Goal: Book appointment/travel/reservation

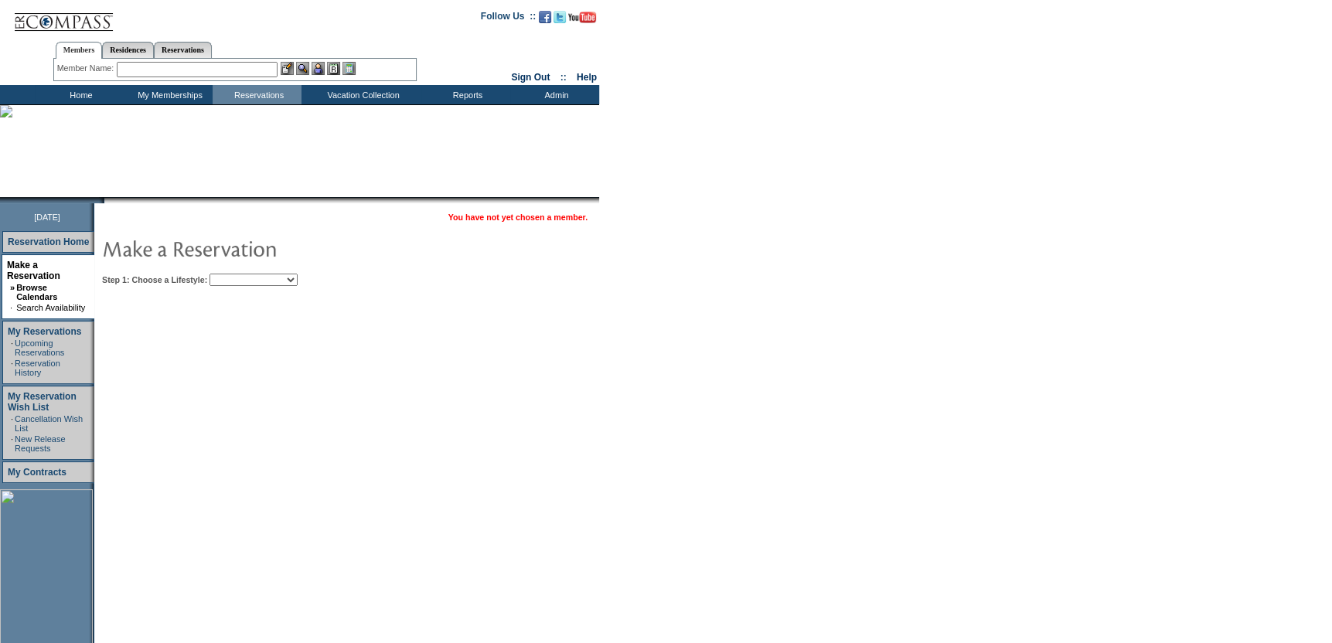
click at [272, 284] on select "Beach Leisure Metropolitan Mountain OIAL for Adventure OIAL for Couples OIAL fo…" at bounding box center [254, 280] width 88 height 12
select select "Leisure"
click at [236, 274] on select "Beach Leisure Metropolitan Mountain OIAL for Adventure OIAL for Couples OIAL fo…" at bounding box center [254, 280] width 88 height 12
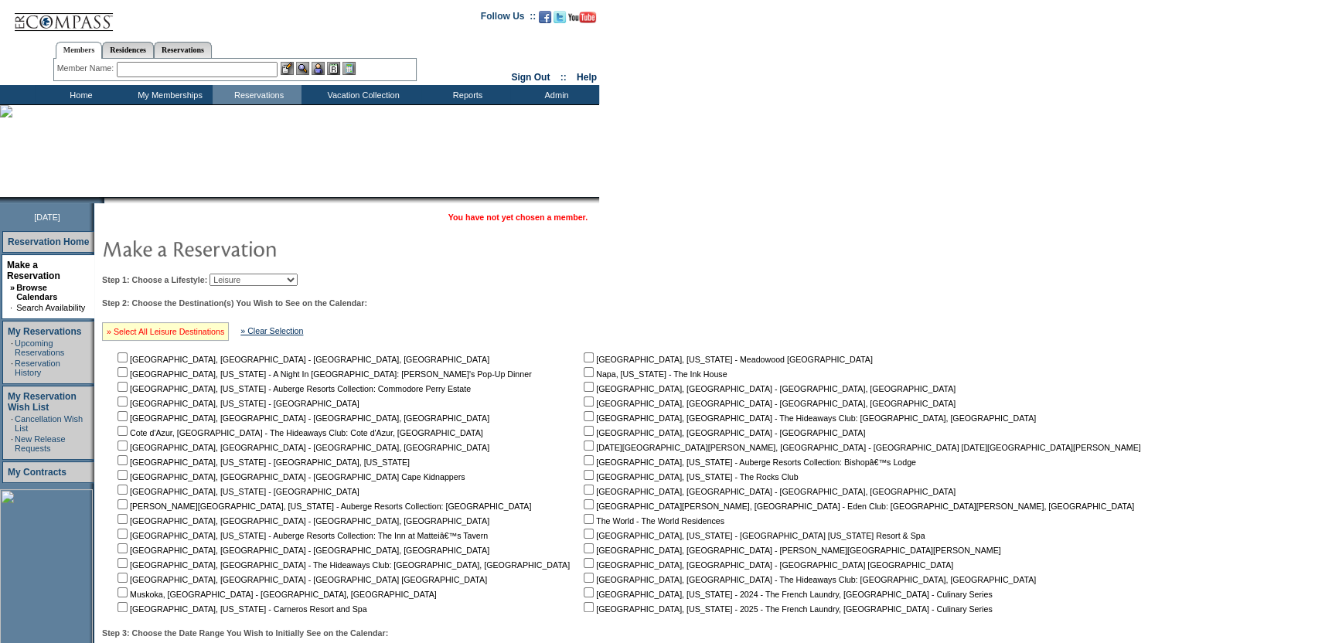
click at [156, 335] on link "» Select All Leisure Destinations" at bounding box center [166, 331] width 118 height 9
checkbox input "true"
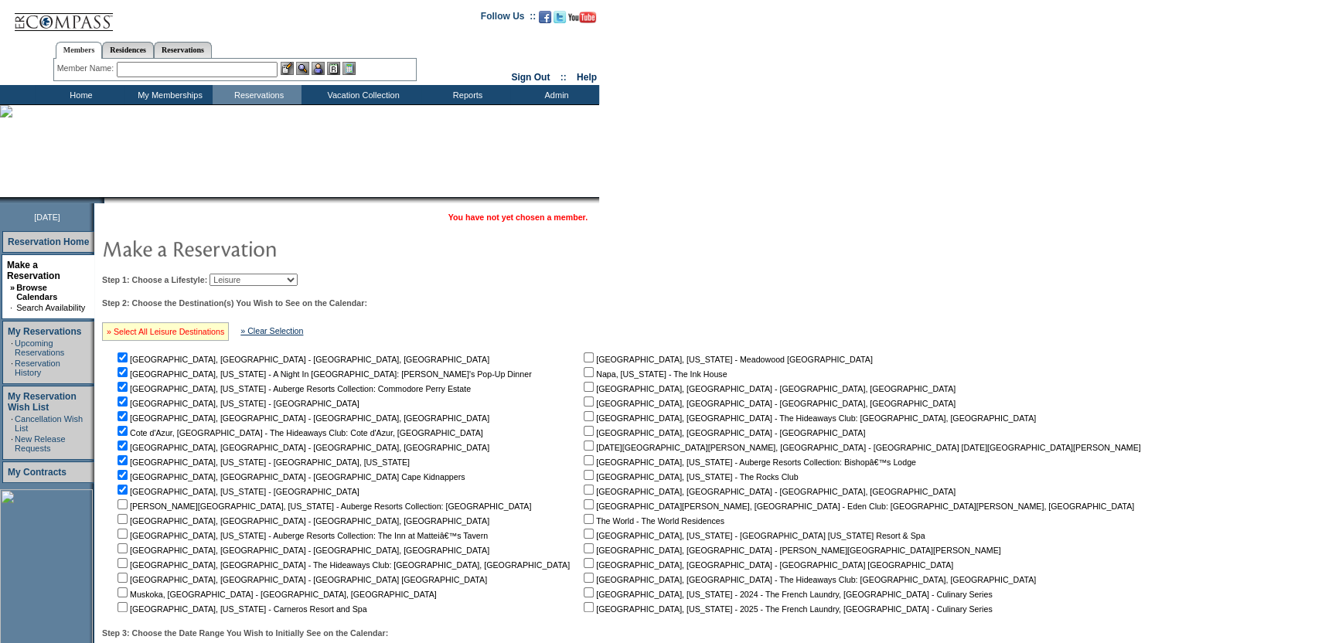
checkbox input "true"
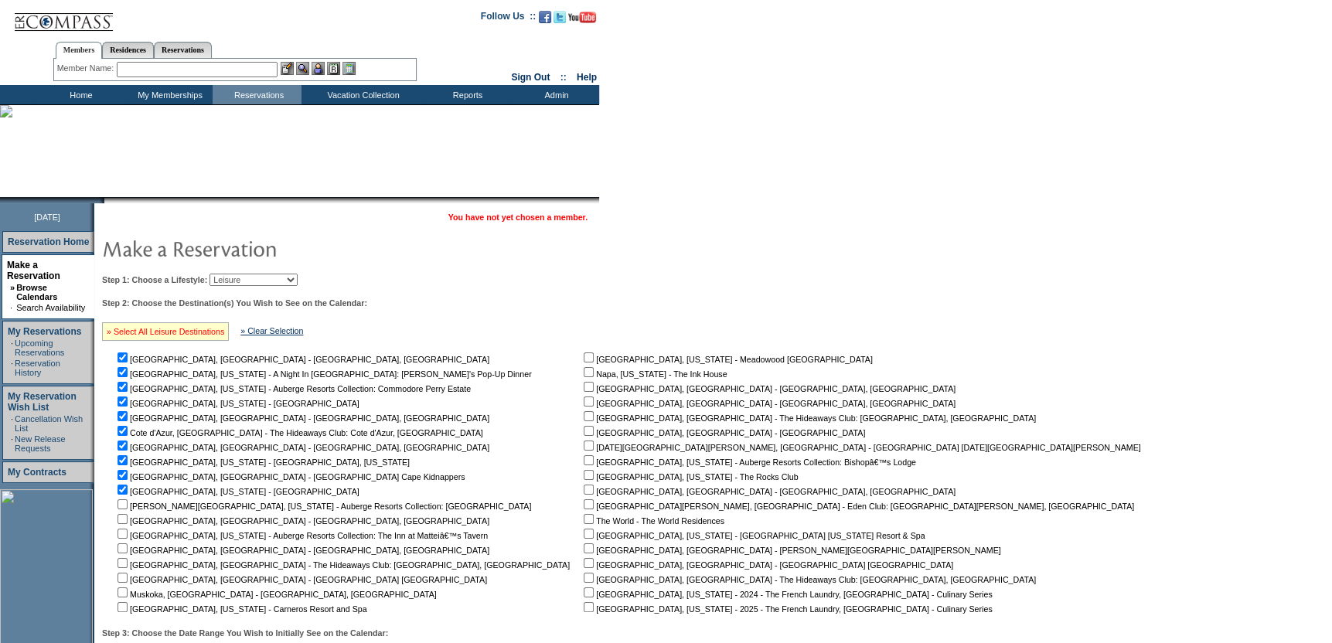
checkbox input "true"
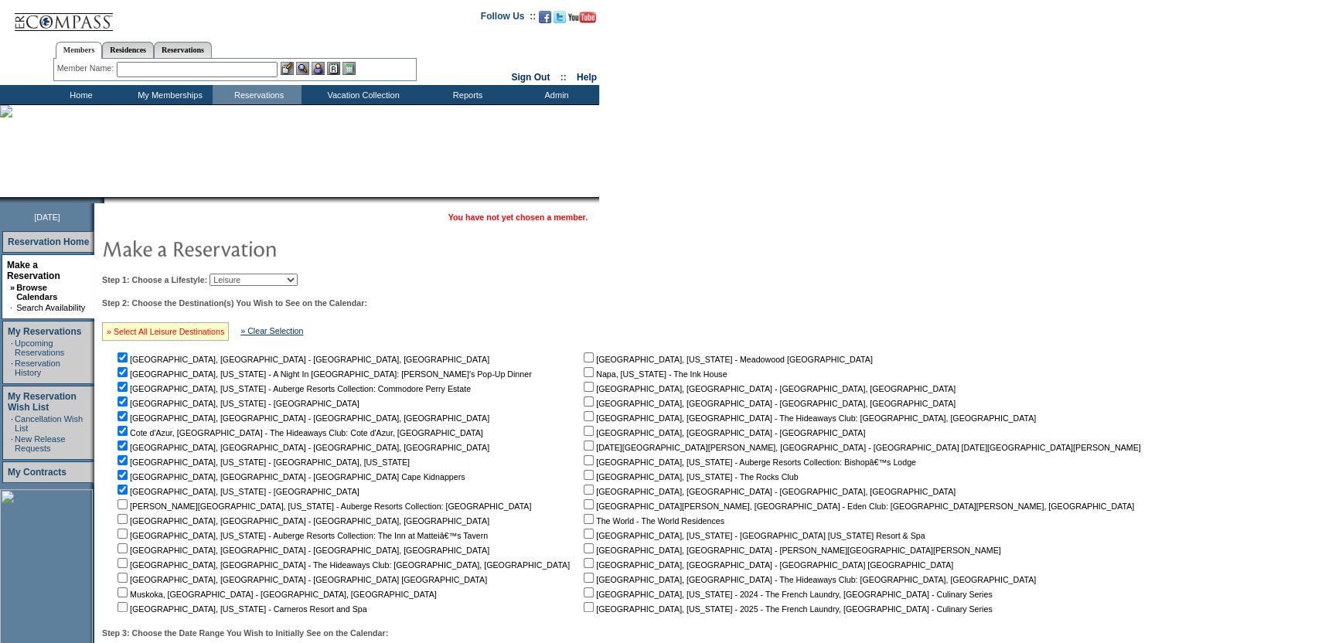
checkbox input "true"
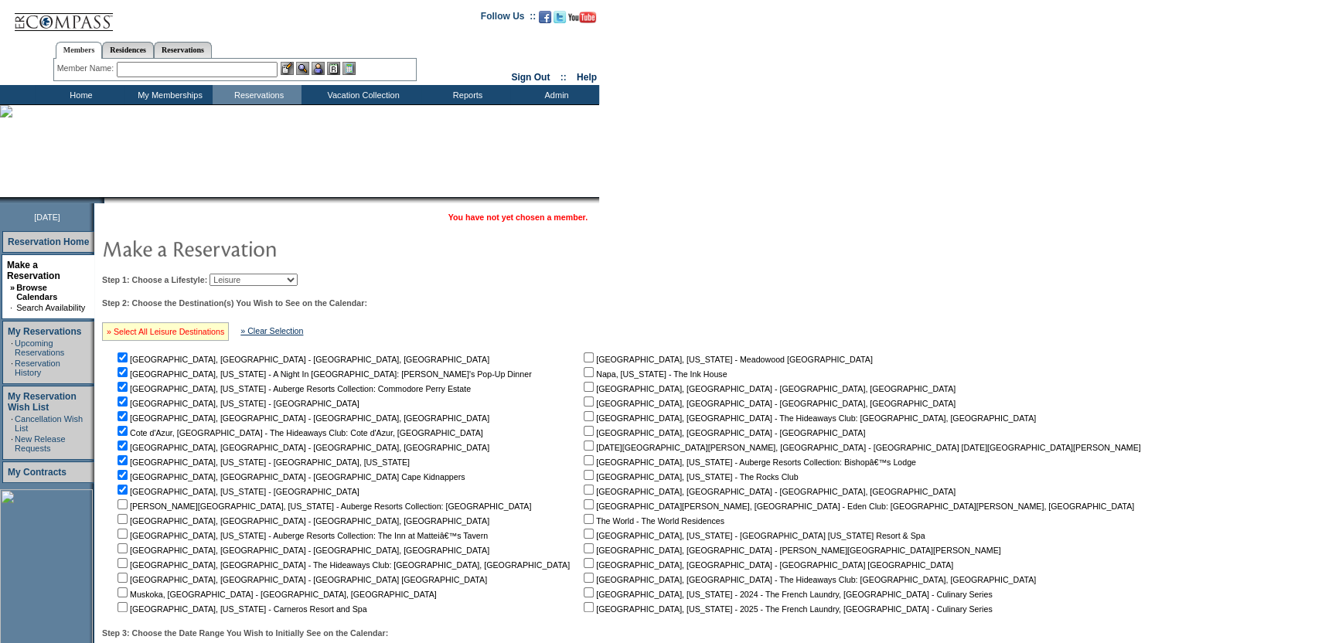
checkbox input "true"
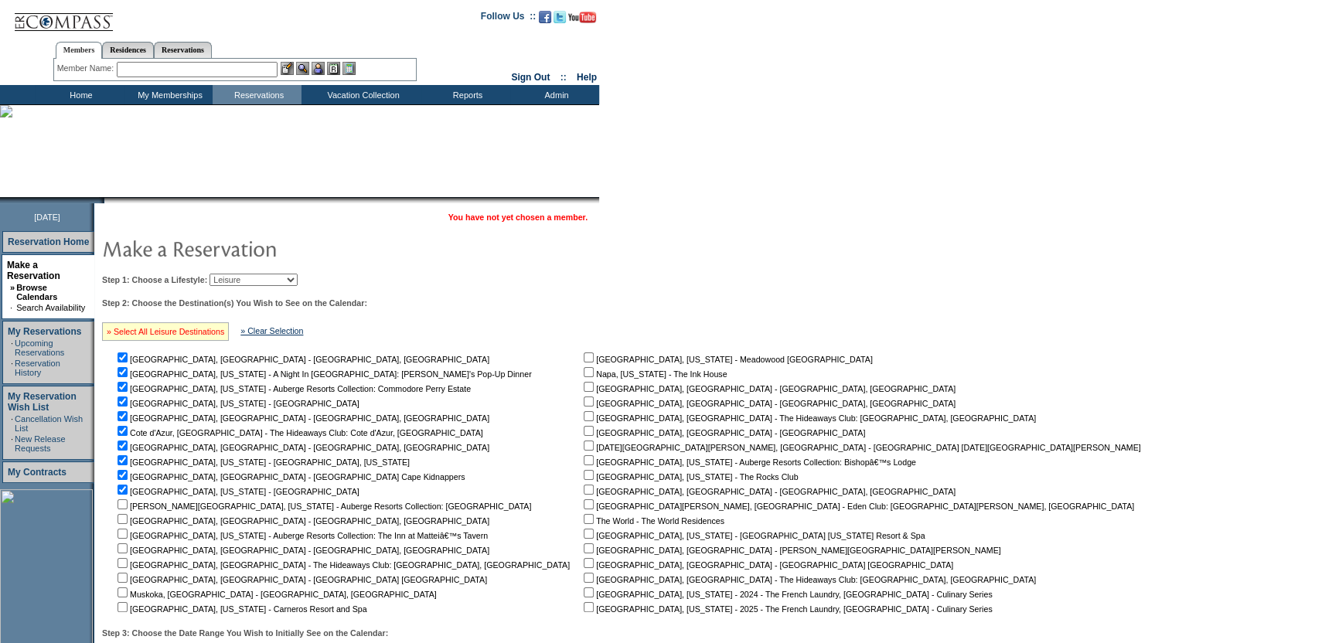
checkbox input "true"
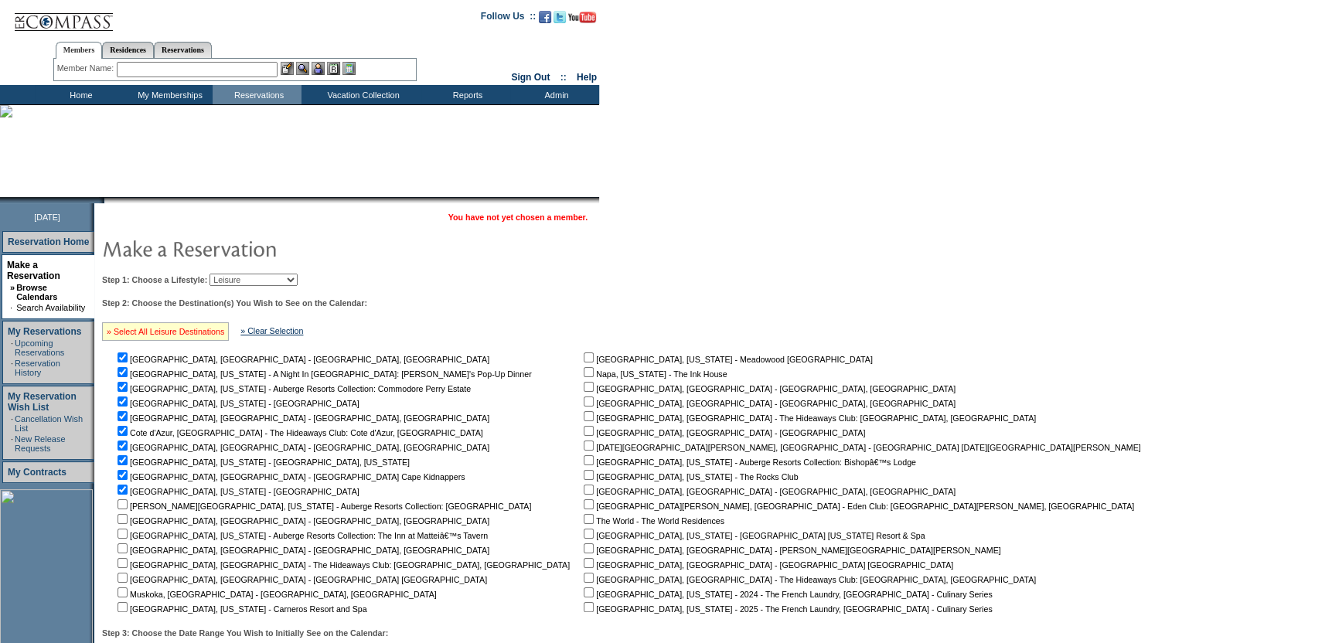
checkbox input "true"
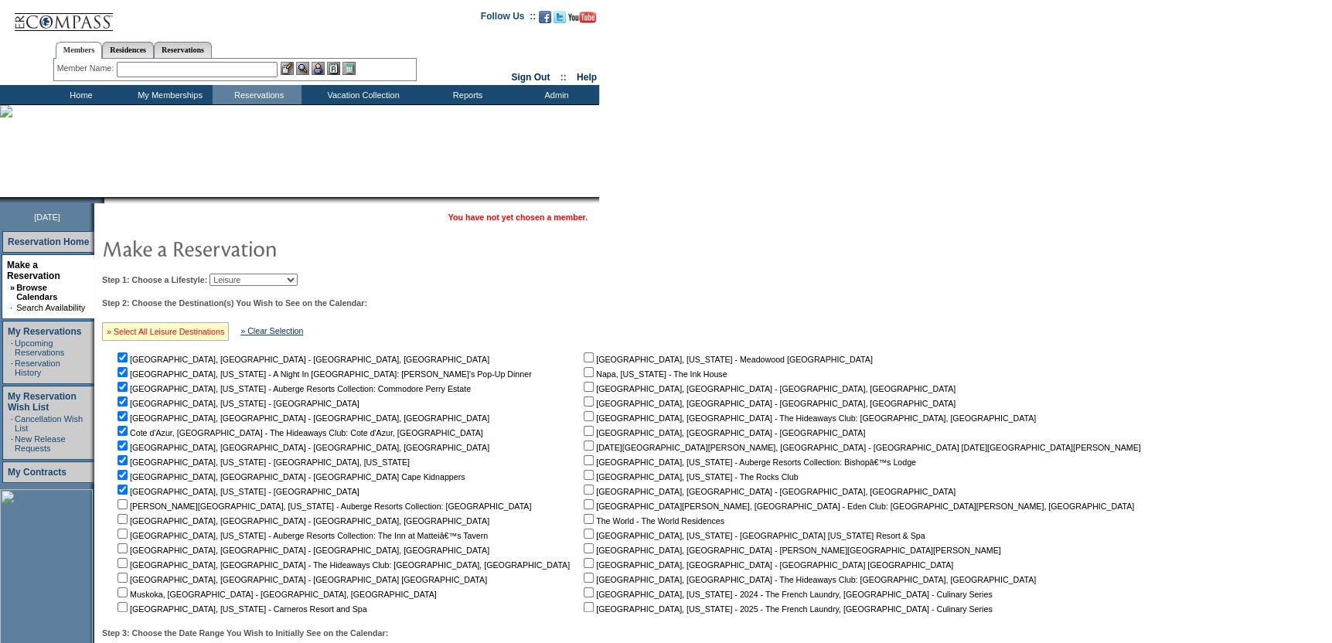
checkbox input "true"
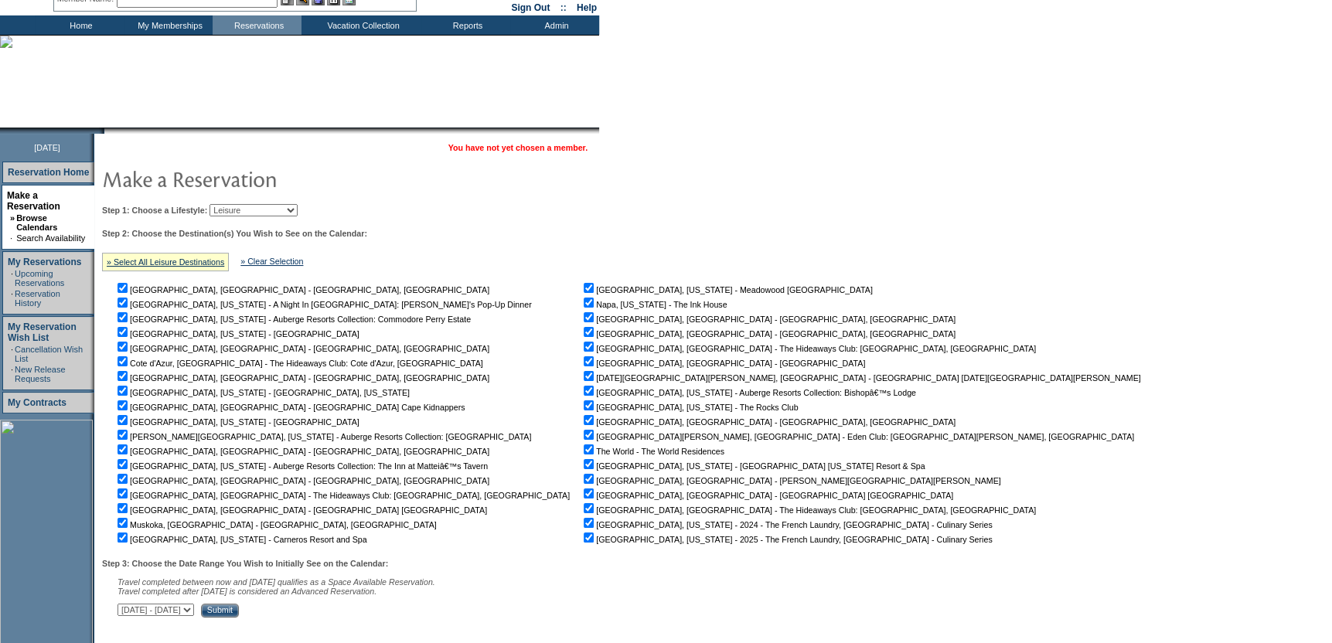
scroll to position [200, 0]
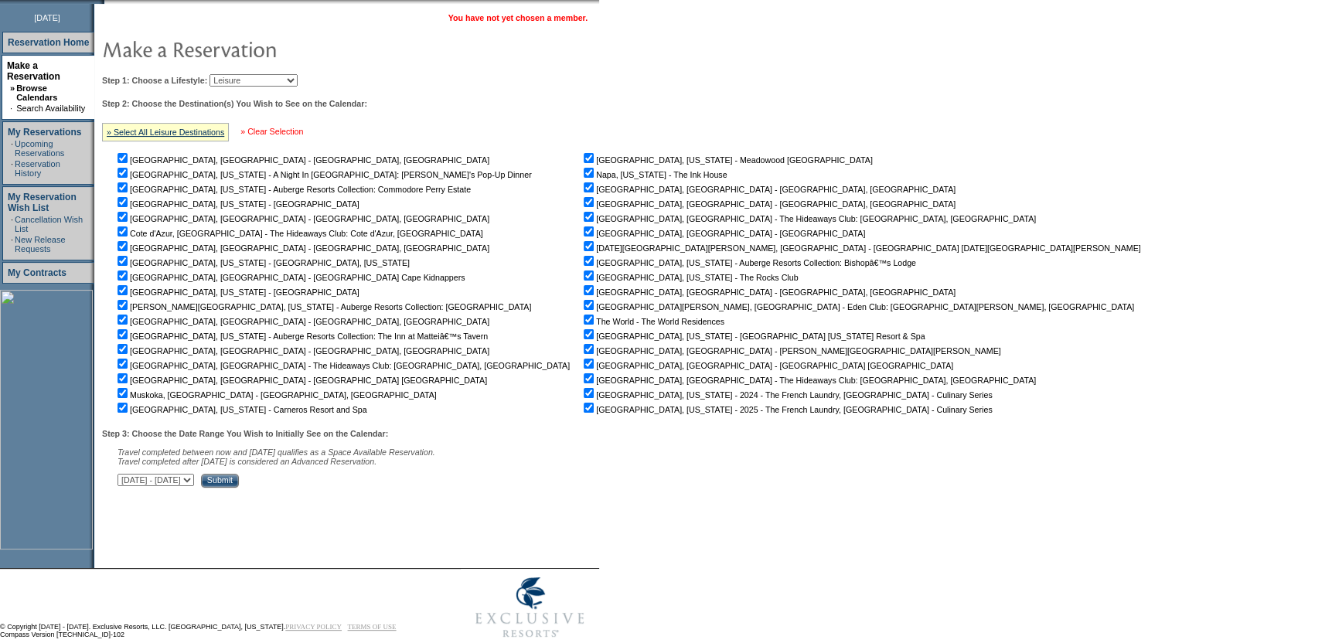
click at [303, 129] on link "» Clear Selection" at bounding box center [272, 131] width 63 height 9
checkbox input "false"
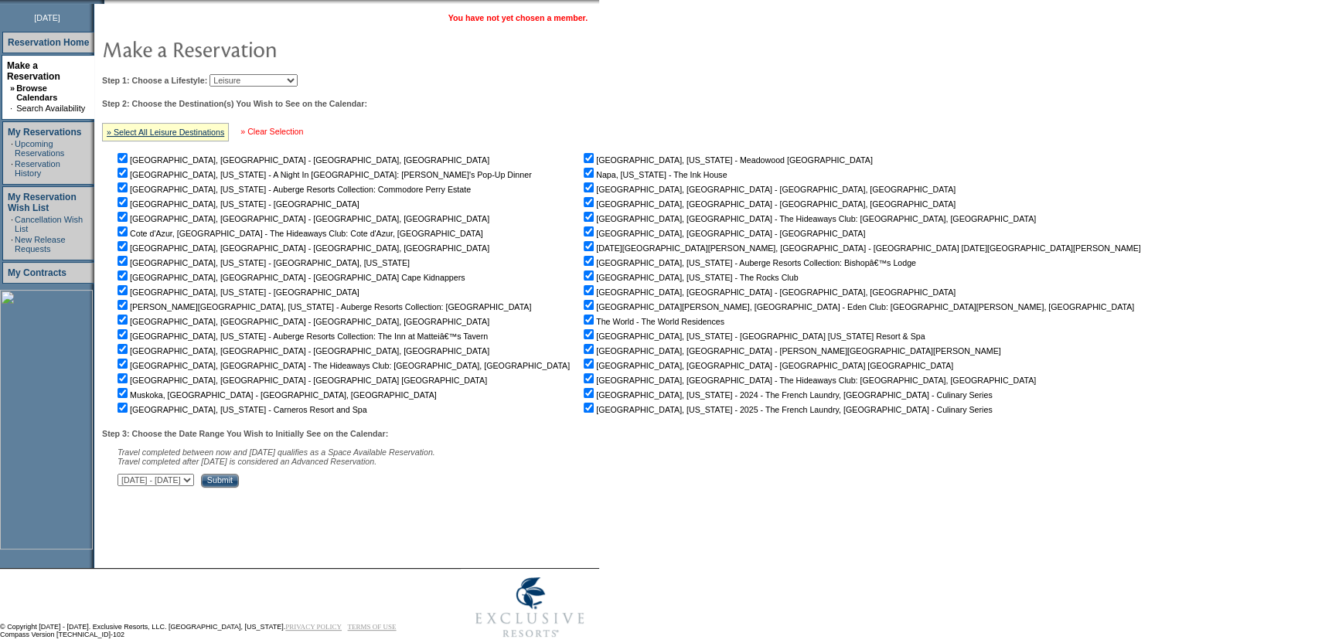
checkbox input "false"
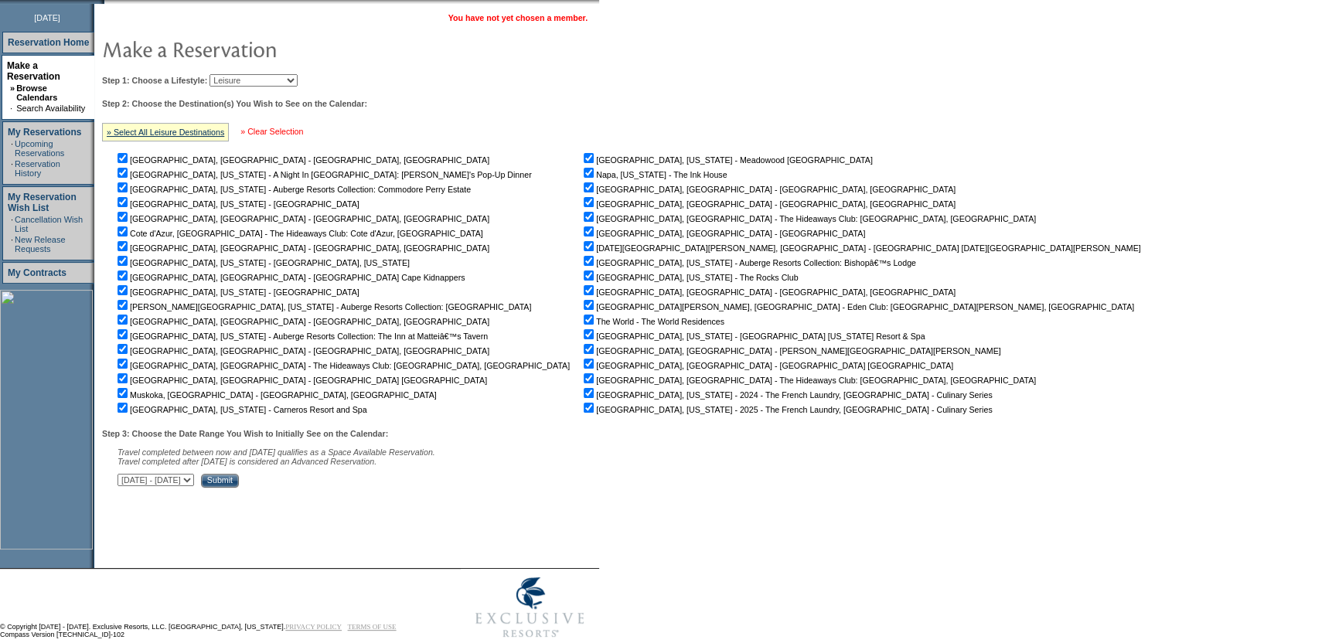
checkbox input "false"
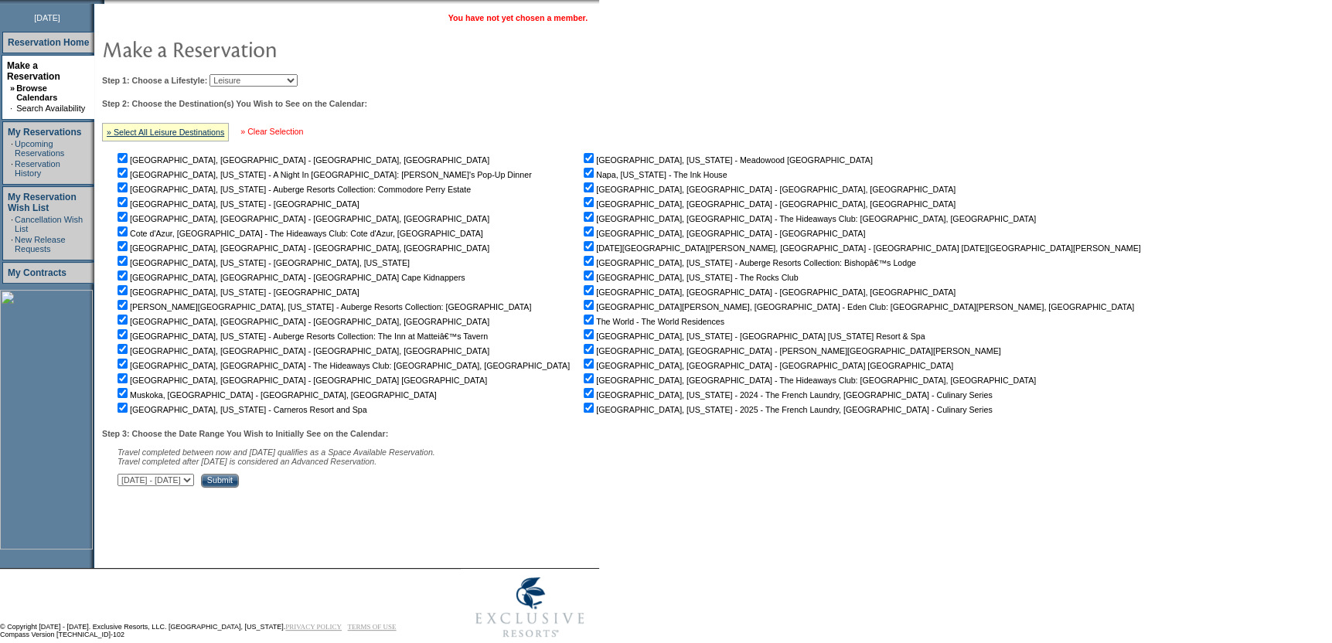
checkbox input "false"
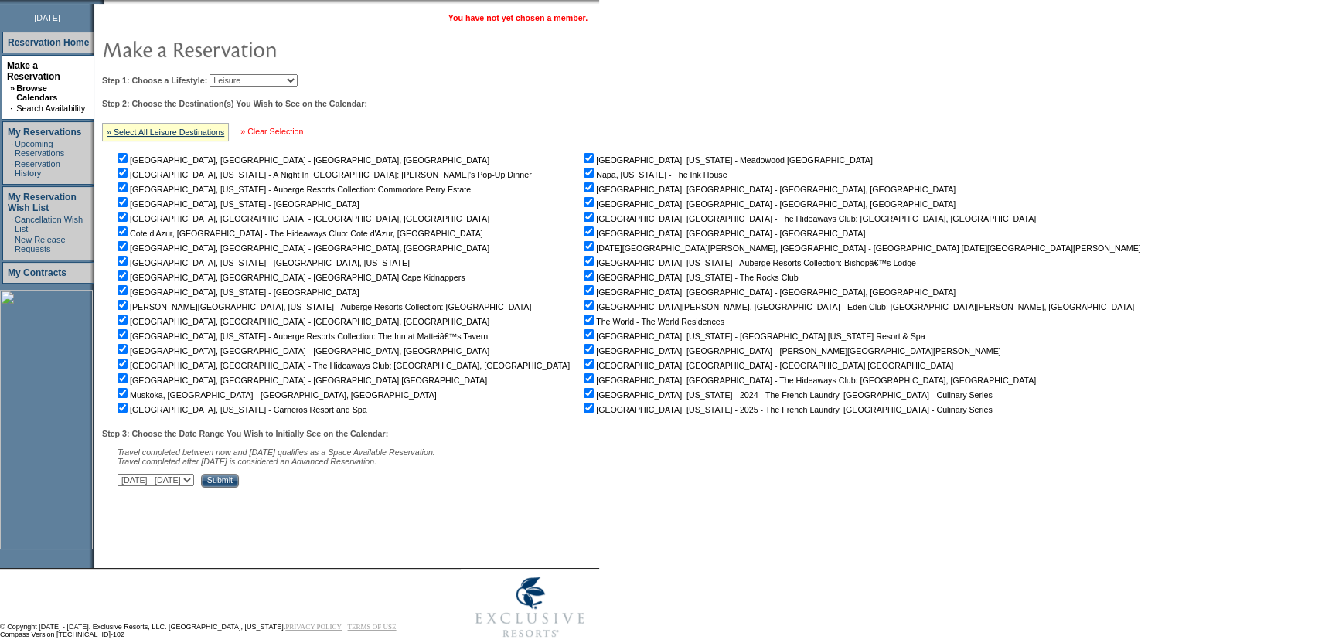
checkbox input "false"
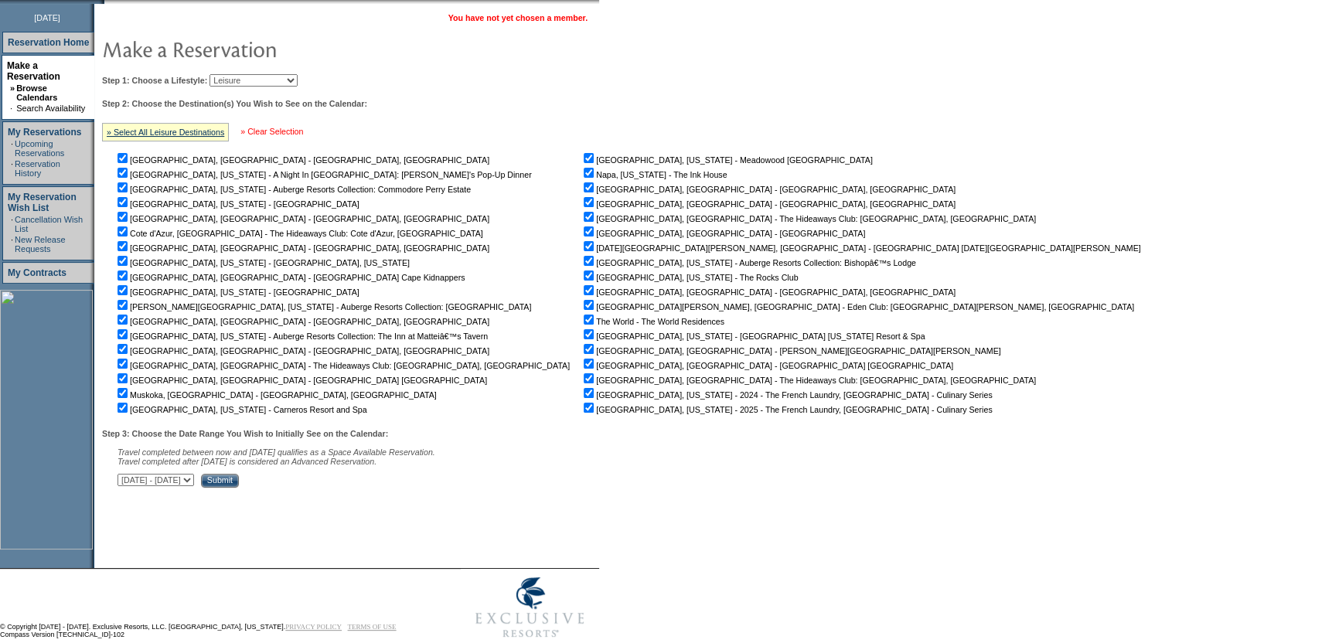
checkbox input "false"
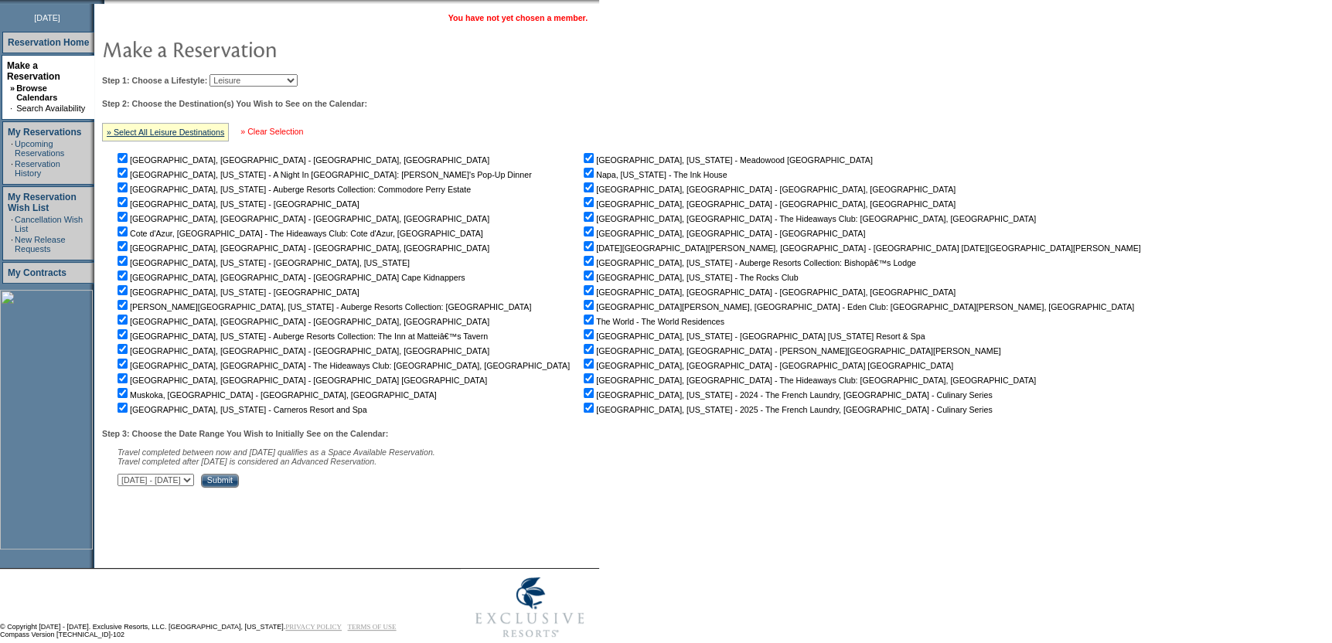
checkbox input "false"
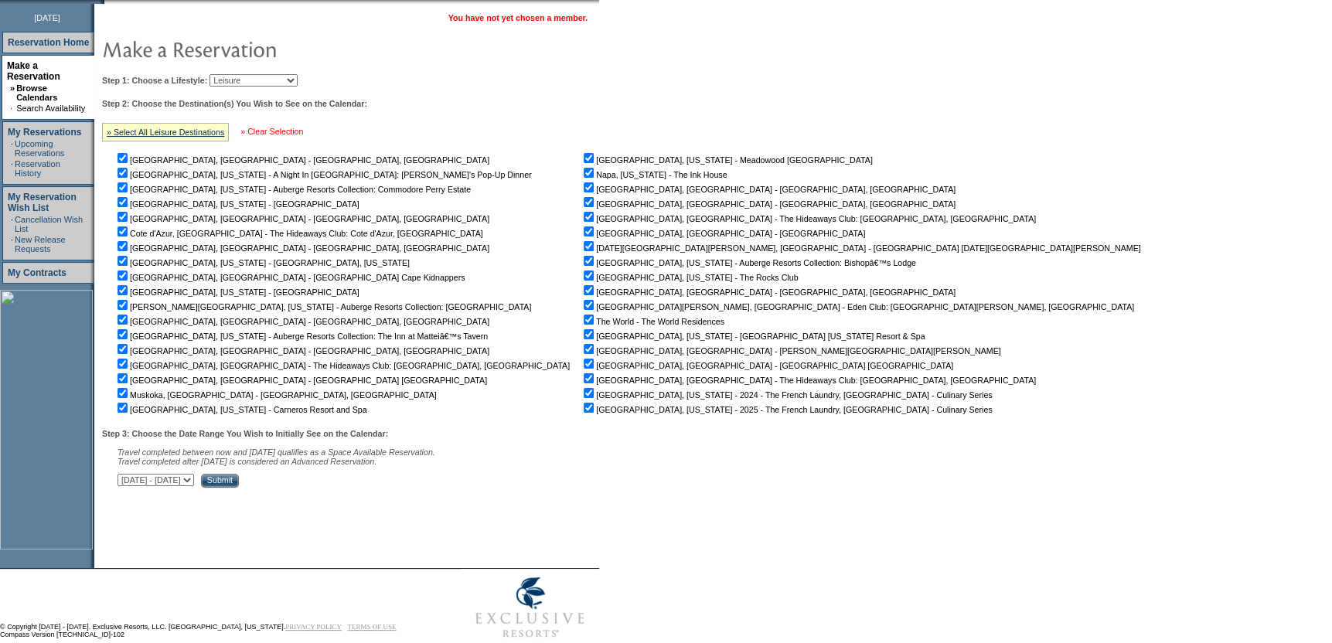
checkbox input "false"
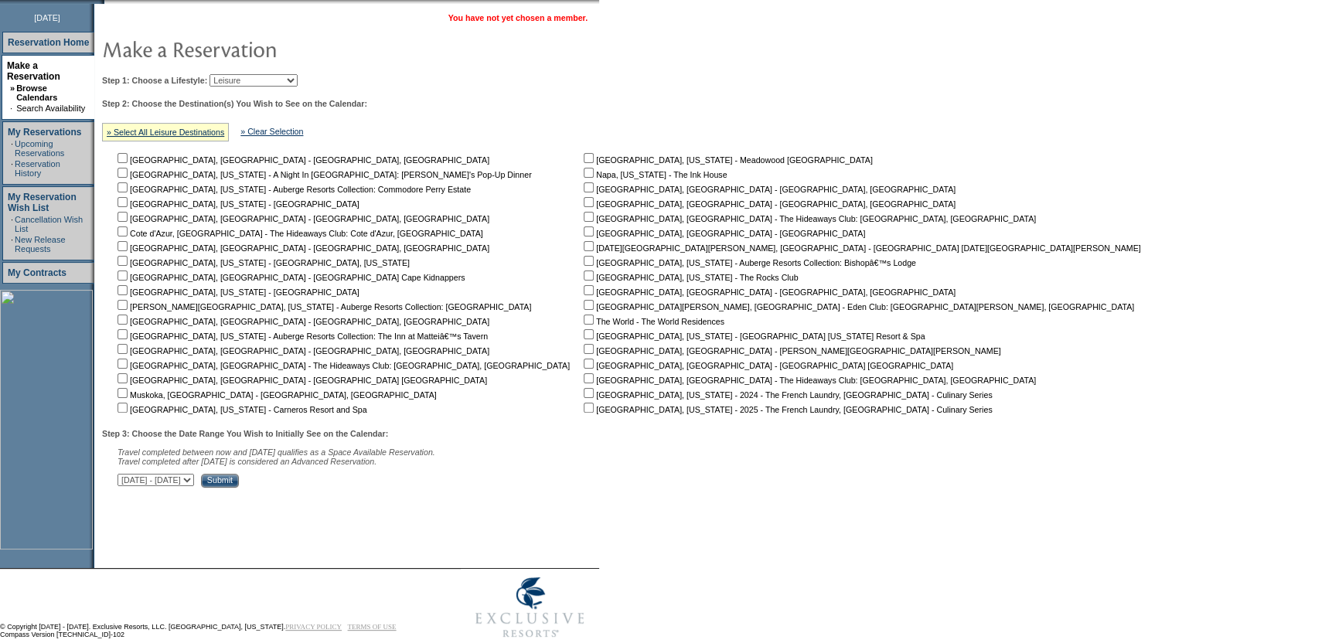
drag, startPoint x: 126, startPoint y: 408, endPoint x: 135, endPoint y: 408, distance: 8.5
click at [128, 407] on input "checkbox" at bounding box center [123, 408] width 10 height 10
checkbox input "true"
click at [584, 380] on input "checkbox" at bounding box center [589, 379] width 10 height 10
click at [584, 378] on input "checkbox" at bounding box center [589, 379] width 10 height 10
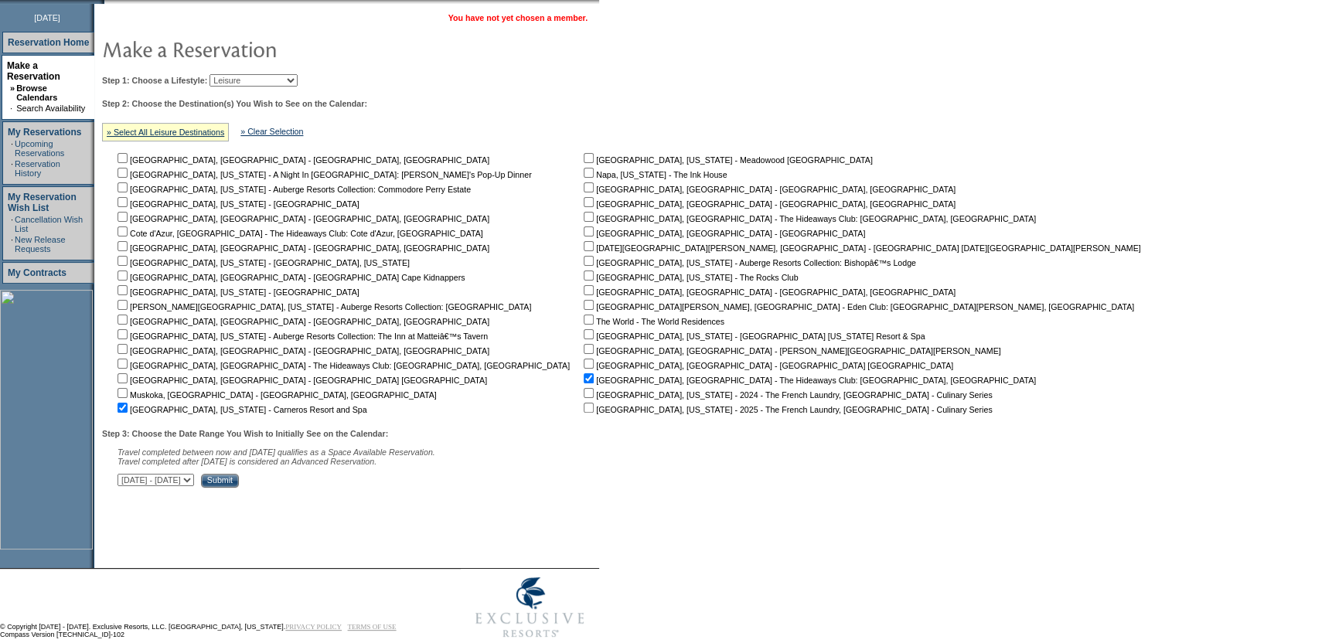
checkbox input "false"
click at [128, 404] on input "checkbox" at bounding box center [123, 408] width 10 height 10
checkbox input "false"
click at [584, 159] on input "checkbox" at bounding box center [589, 158] width 10 height 10
checkbox input "true"
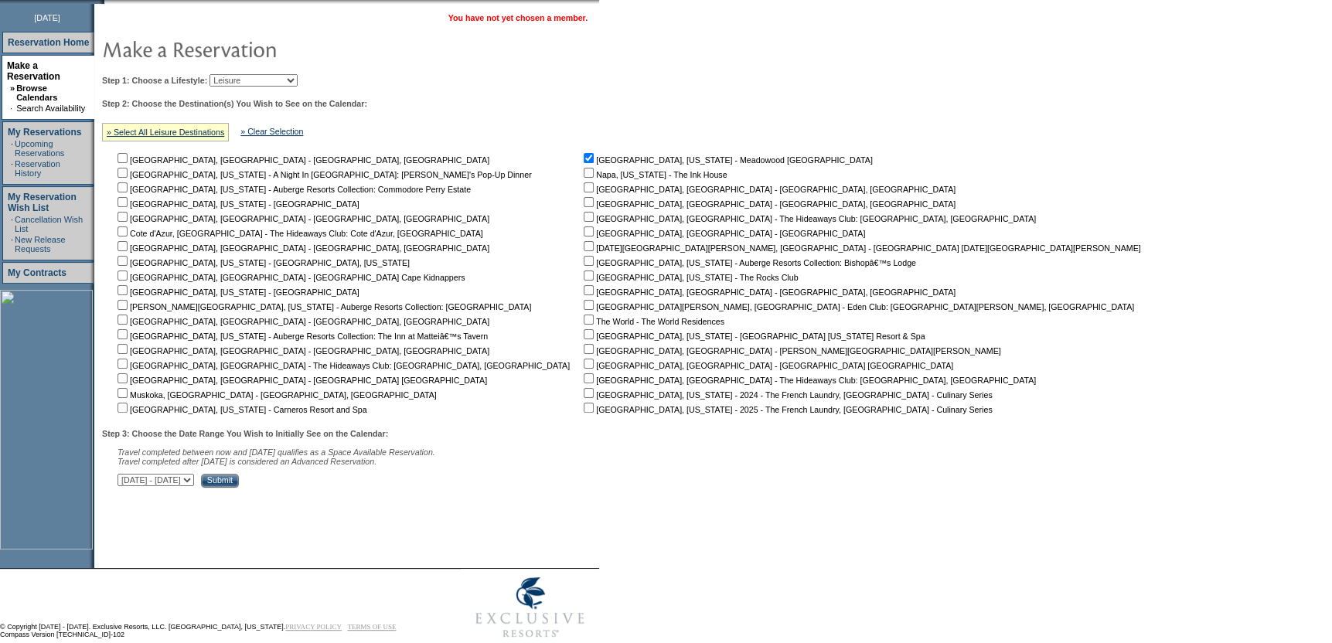
click at [584, 172] on input "checkbox" at bounding box center [589, 173] width 10 height 10
checkbox input "true"
click at [584, 155] on input "checkbox" at bounding box center [589, 158] width 10 height 10
checkbox input "false"
click at [584, 170] on input "checkbox" at bounding box center [589, 173] width 10 height 10
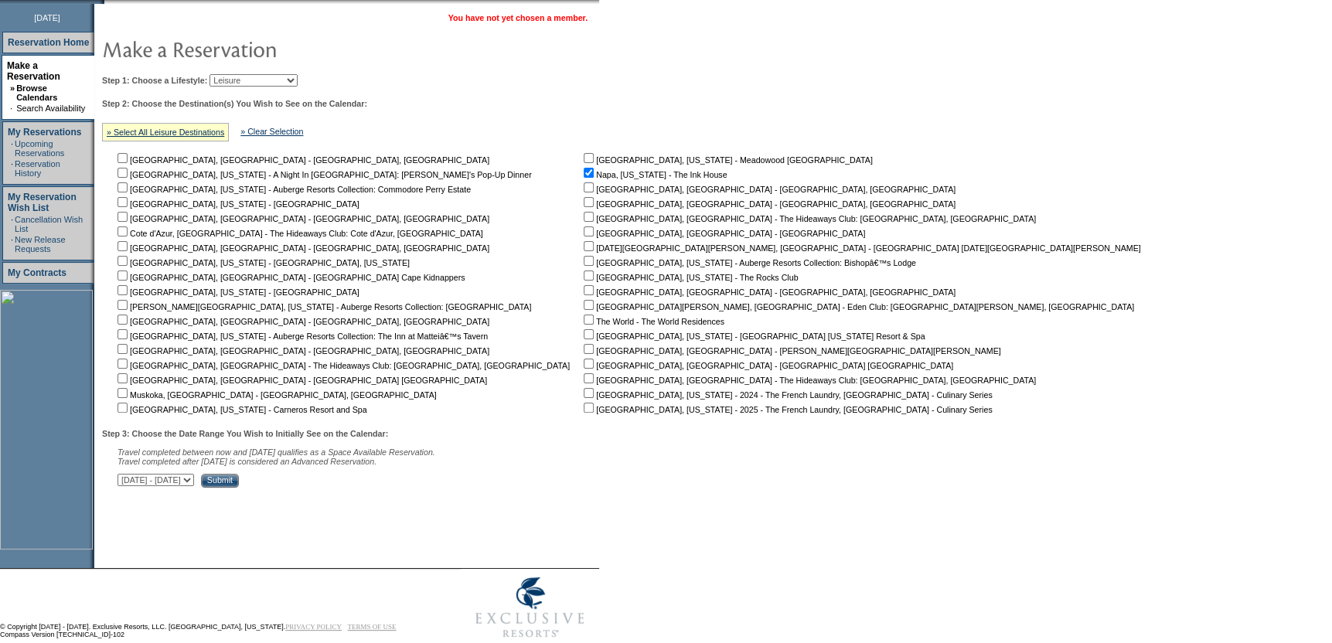
checkbox input "false"
click at [276, 75] on select "Beach Leisure Metropolitan Mountain OIAL for Adventure OIAL for Couples OIAL fo…" at bounding box center [254, 80] width 88 height 12
select select "Metropolitan"
click at [236, 74] on select "Beach Leisure Metropolitan Mountain OIAL for Adventure OIAL for Couples OIAL fo…" at bounding box center [254, 80] width 88 height 12
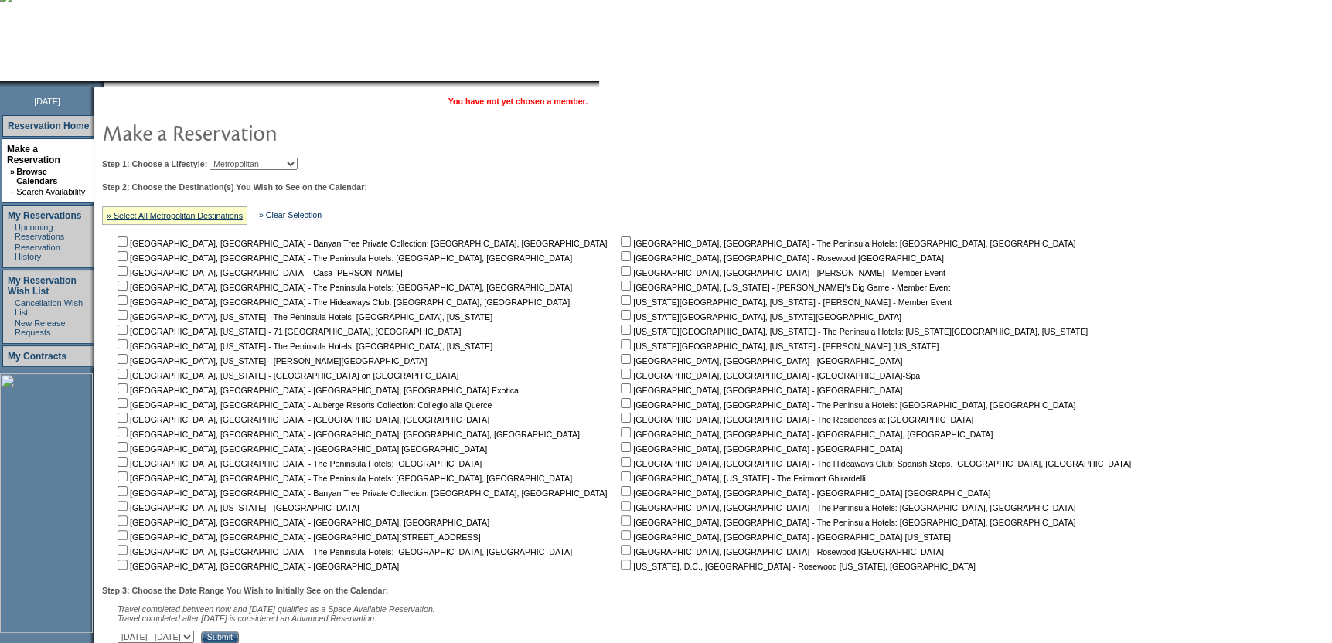
scroll to position [0, 0]
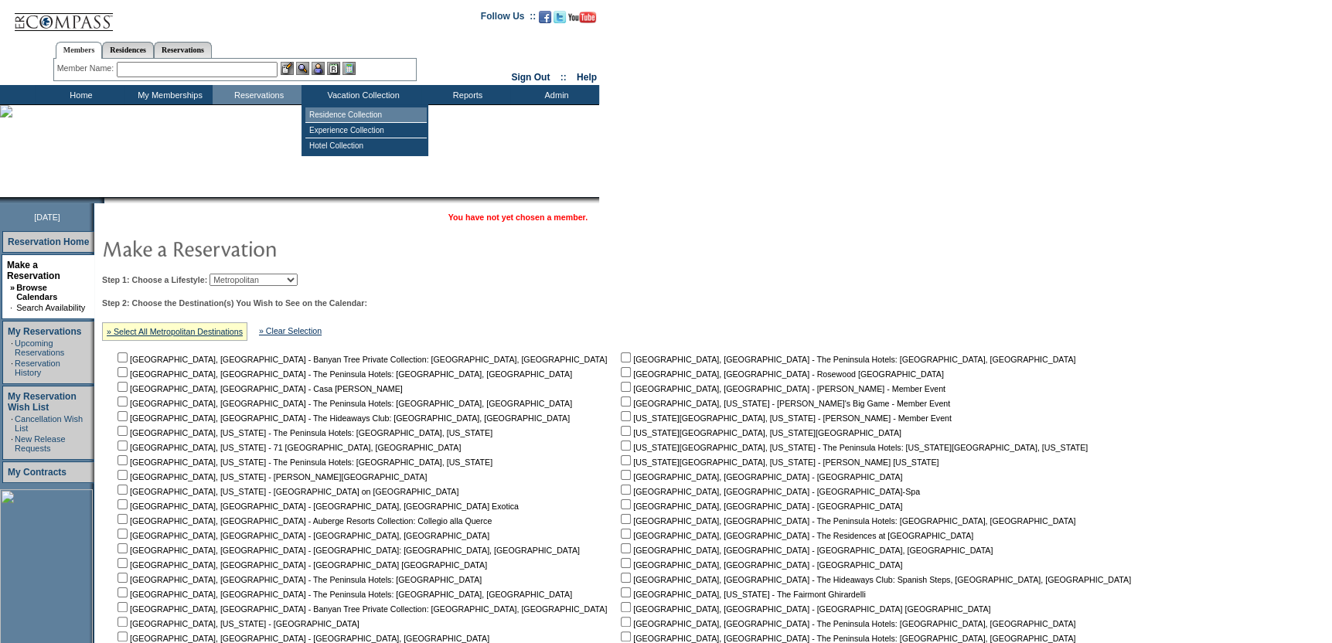
click at [370, 111] on td "Residence Collection" at bounding box center [365, 114] width 121 height 15
